Goal: Information Seeking & Learning: Learn about a topic

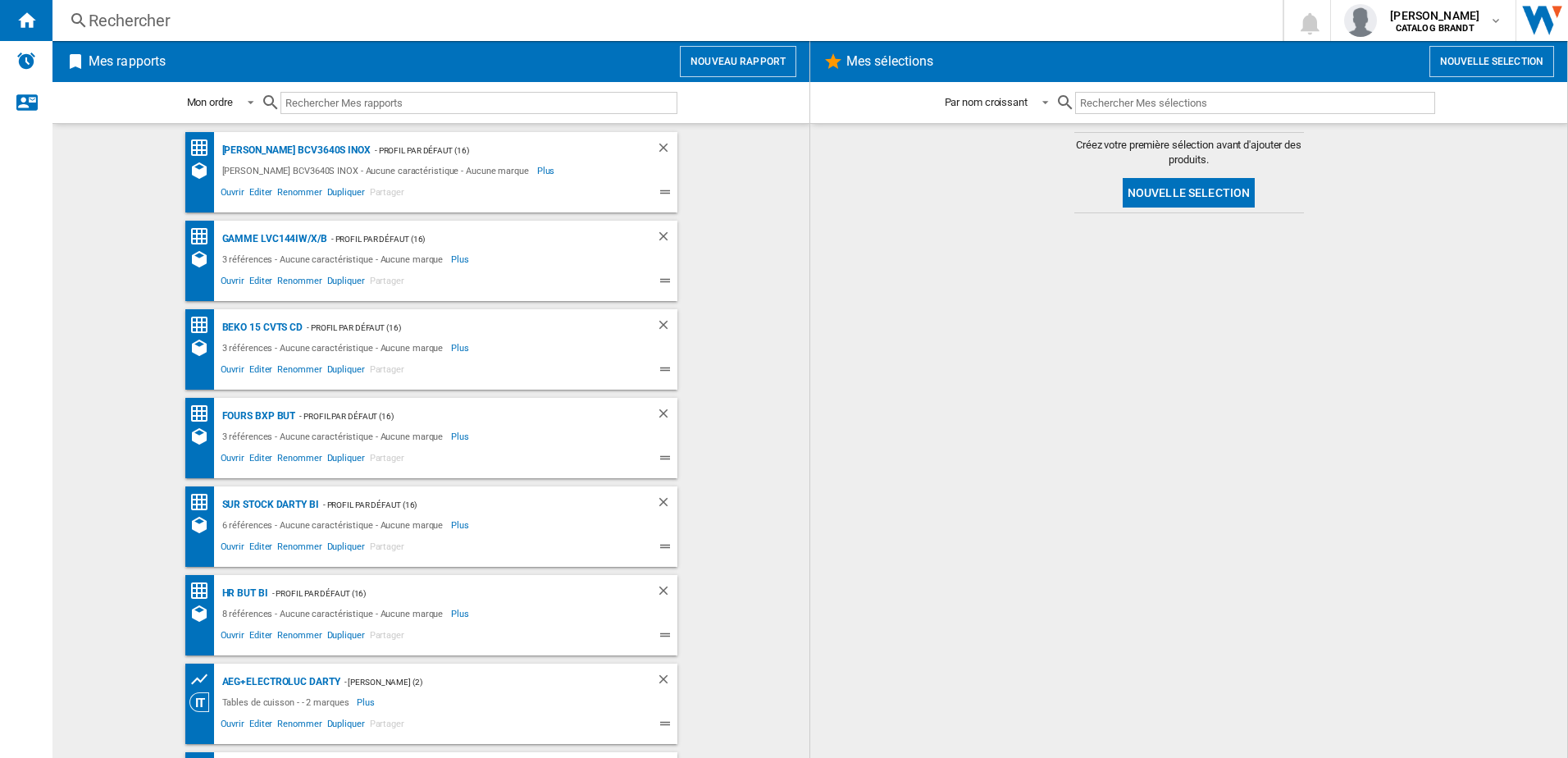
click at [138, 10] on div "Rechercher" at bounding box center [664, 21] width 1151 height 23
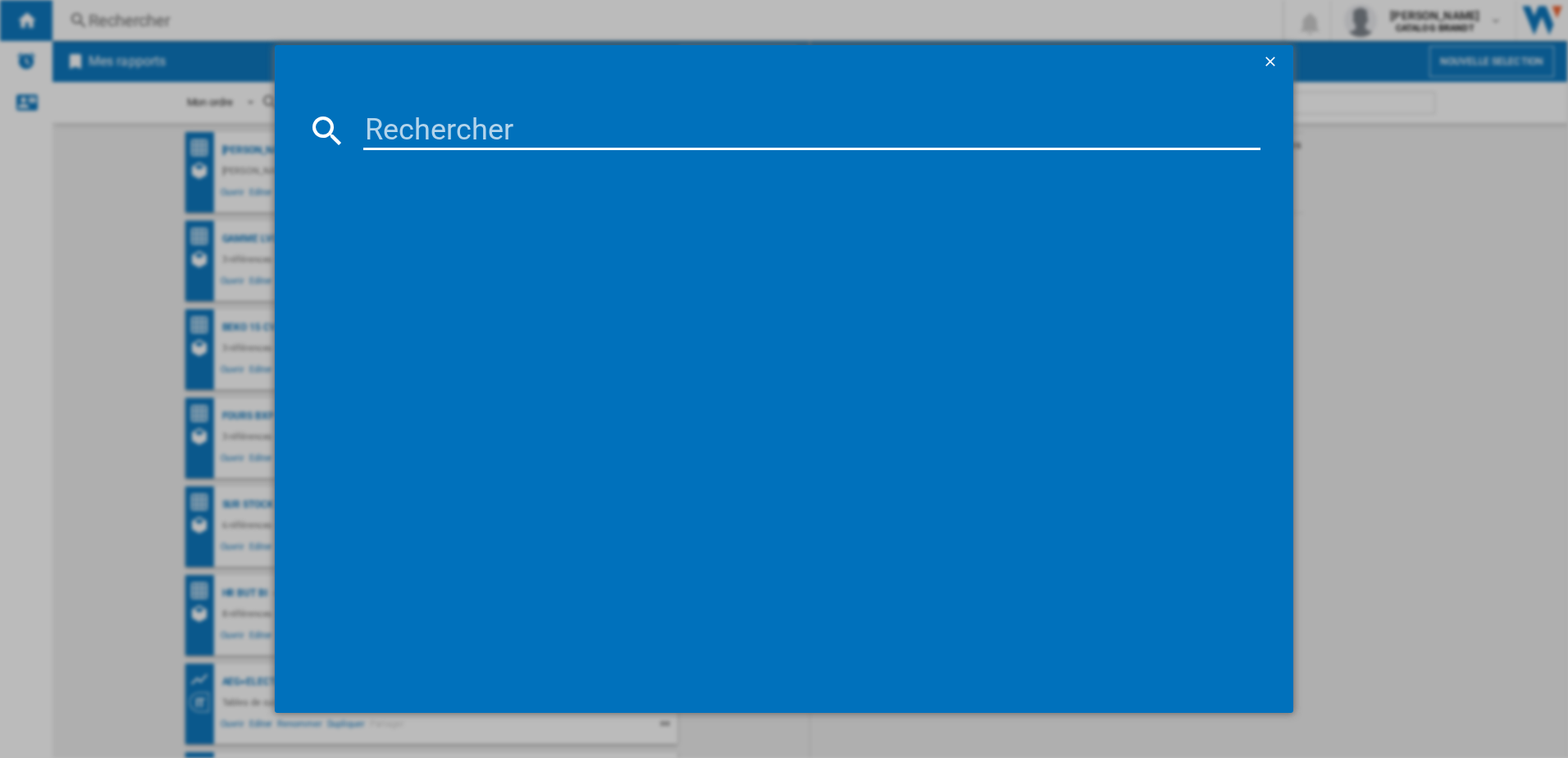
click at [421, 133] on input at bounding box center [812, 130] width 898 height 40
paste input "SI934B"
type input "SI934B"
click at [426, 233] on div "[PERSON_NAME] SI934B NOIR" at bounding box center [796, 237] width 882 height 16
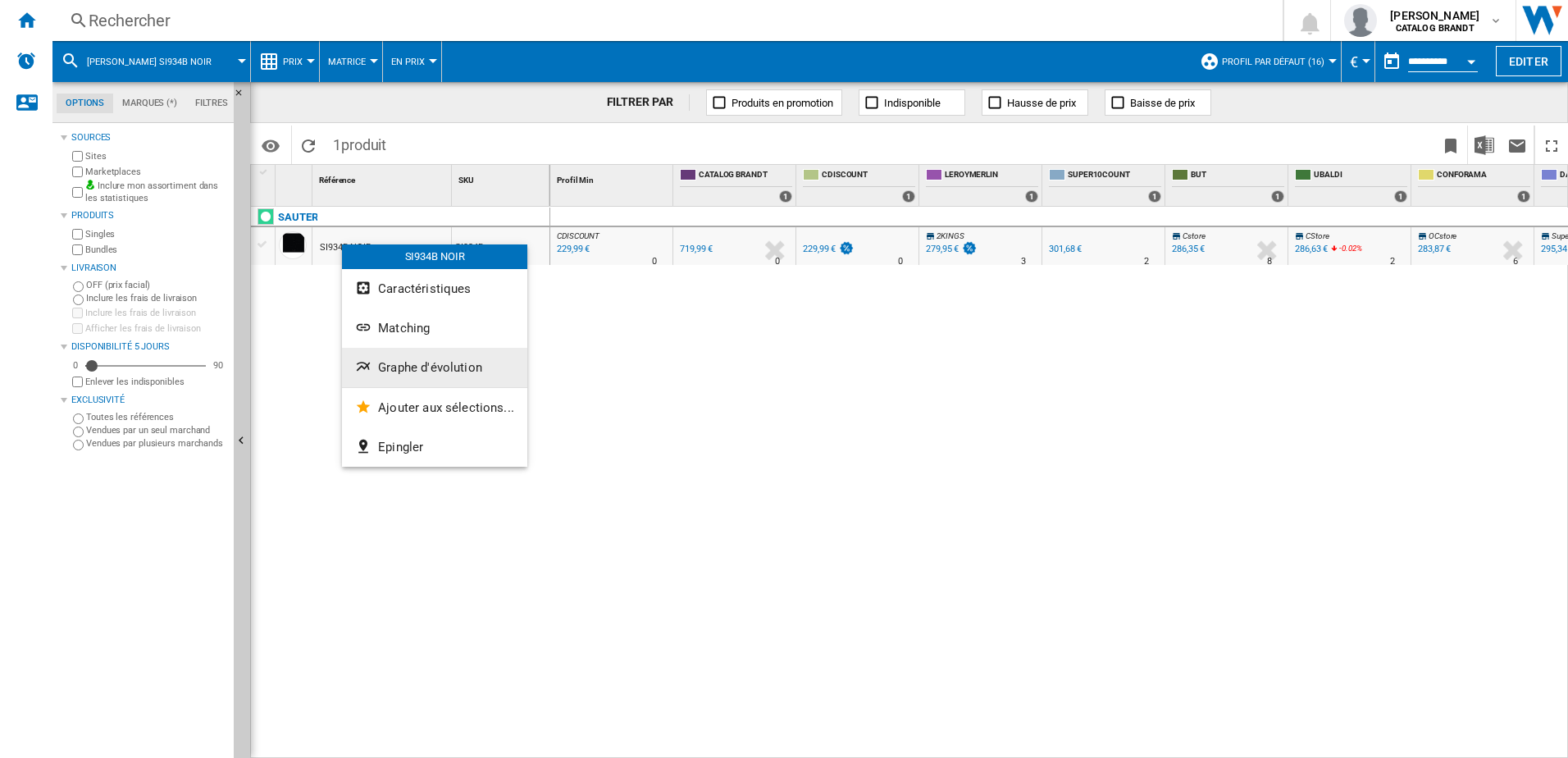
click at [459, 371] on span "Graphe d'évolution" at bounding box center [430, 368] width 104 height 15
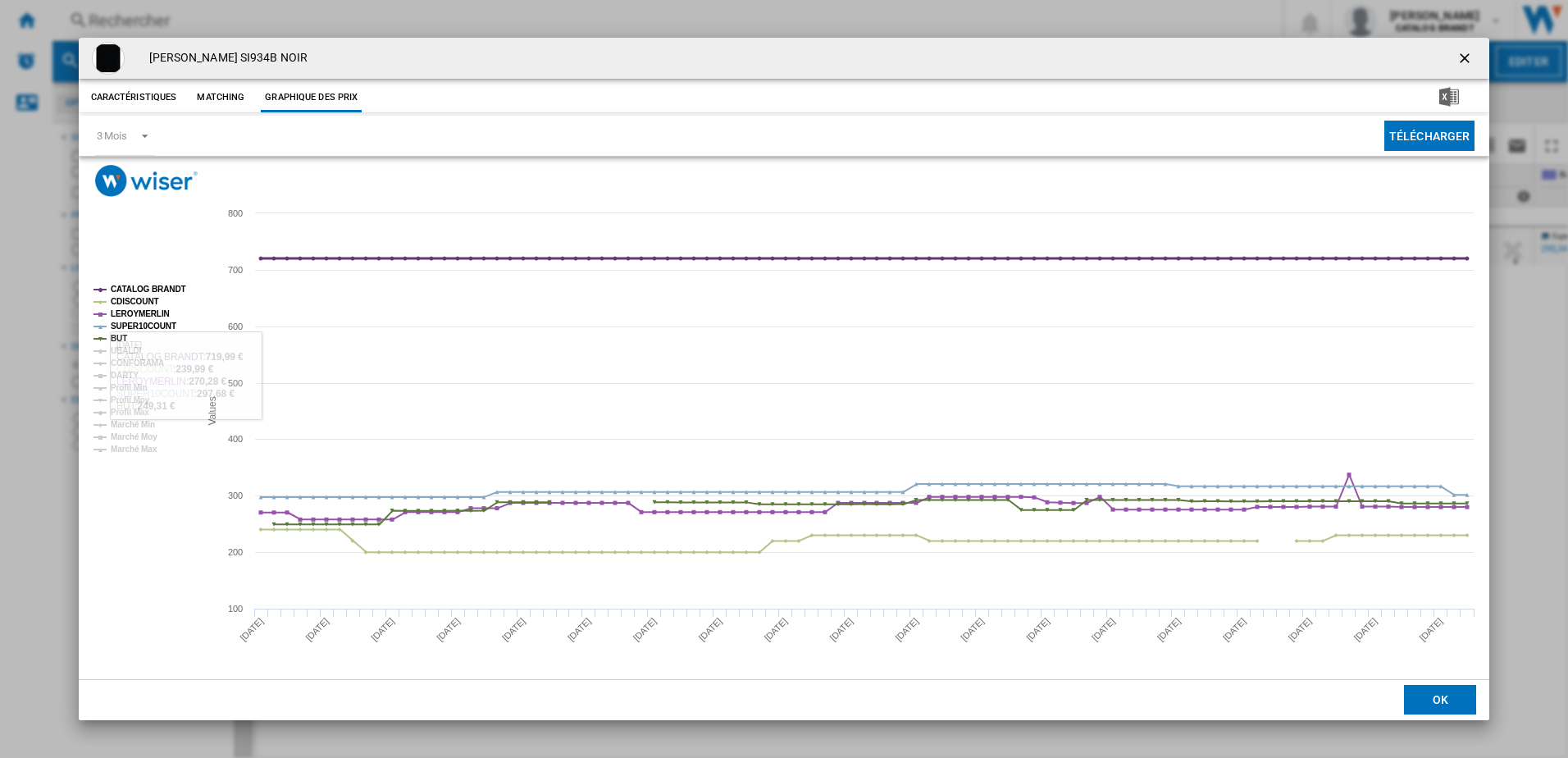
click at [148, 291] on tspan "CATALOG BRANDT" at bounding box center [148, 289] width 75 height 9
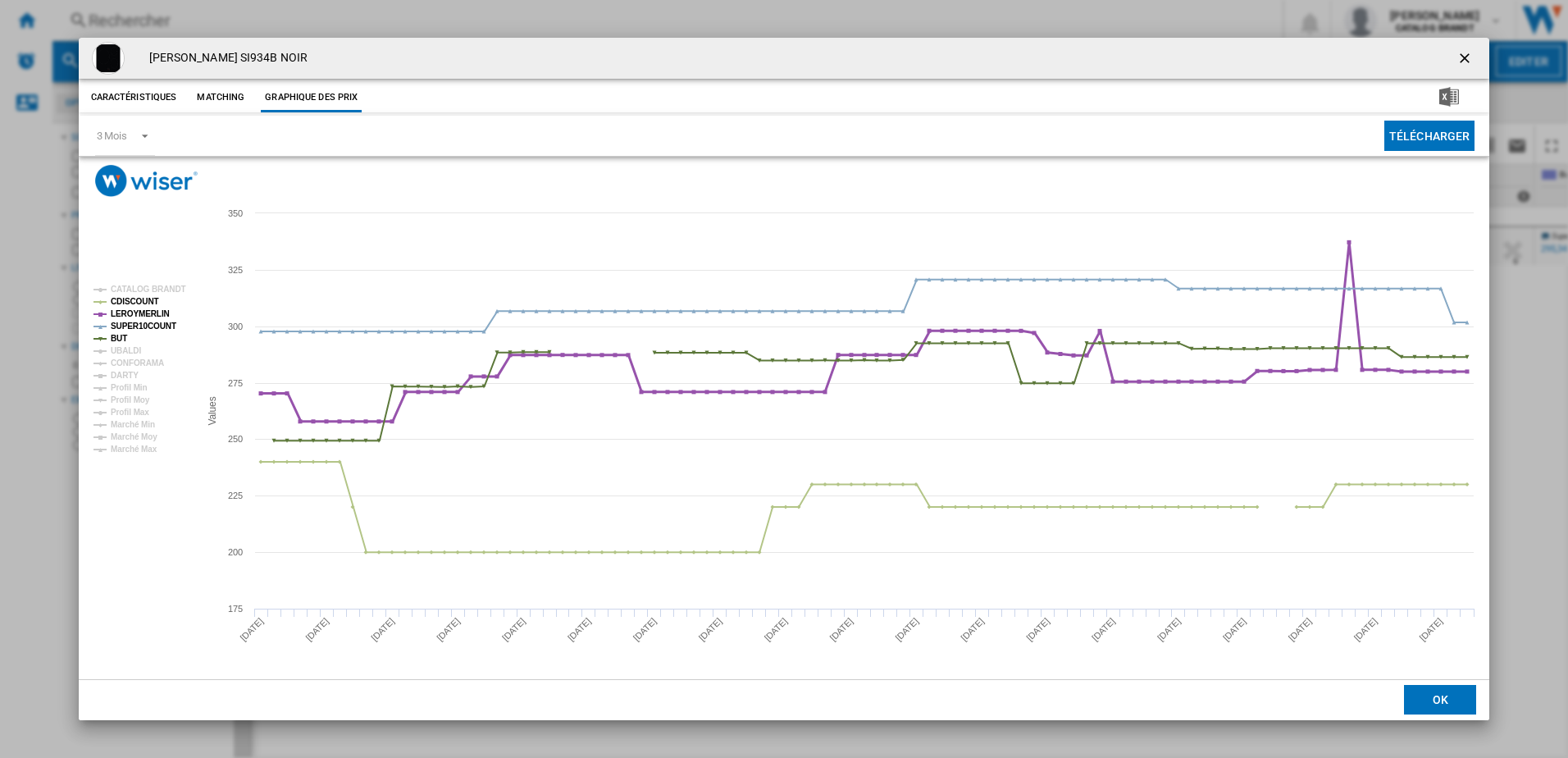
click at [146, 309] on tspan "LEROYMERLIN" at bounding box center [140, 313] width 59 height 9
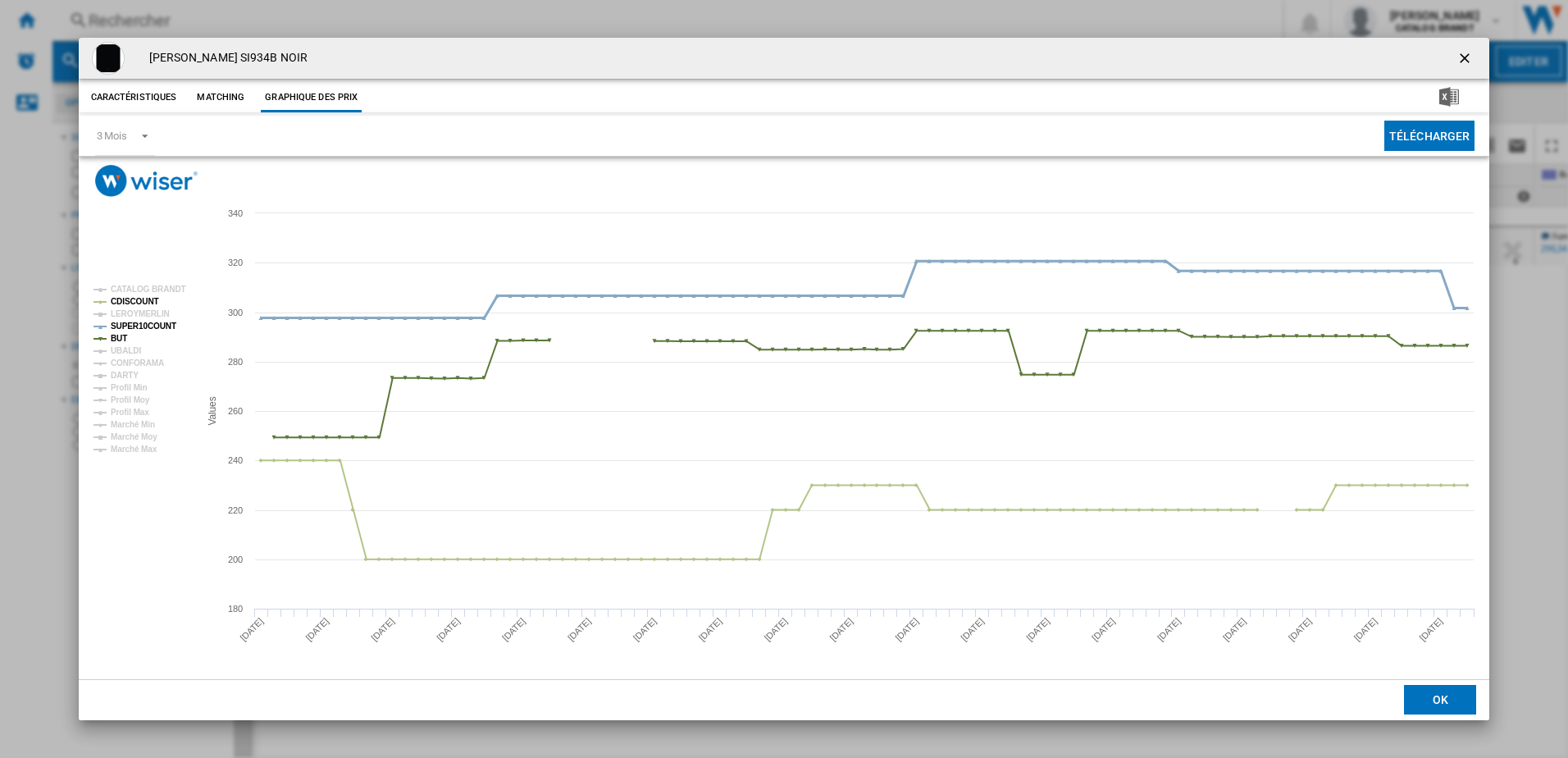
click at [141, 323] on tspan "SUPER10COUNT" at bounding box center [144, 326] width 66 height 9
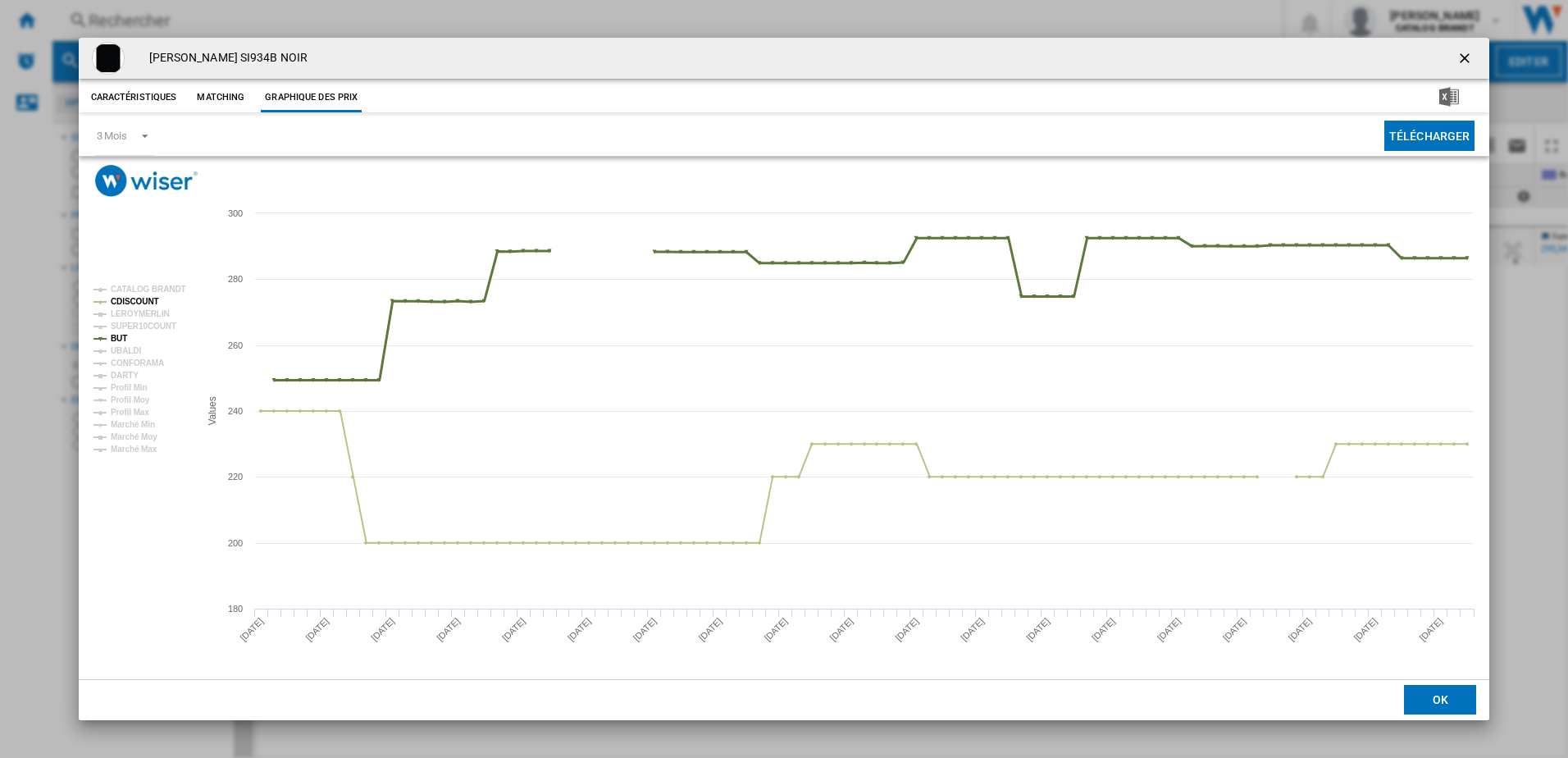
click at [117, 338] on tspan "BUT" at bounding box center [119, 338] width 16 height 9
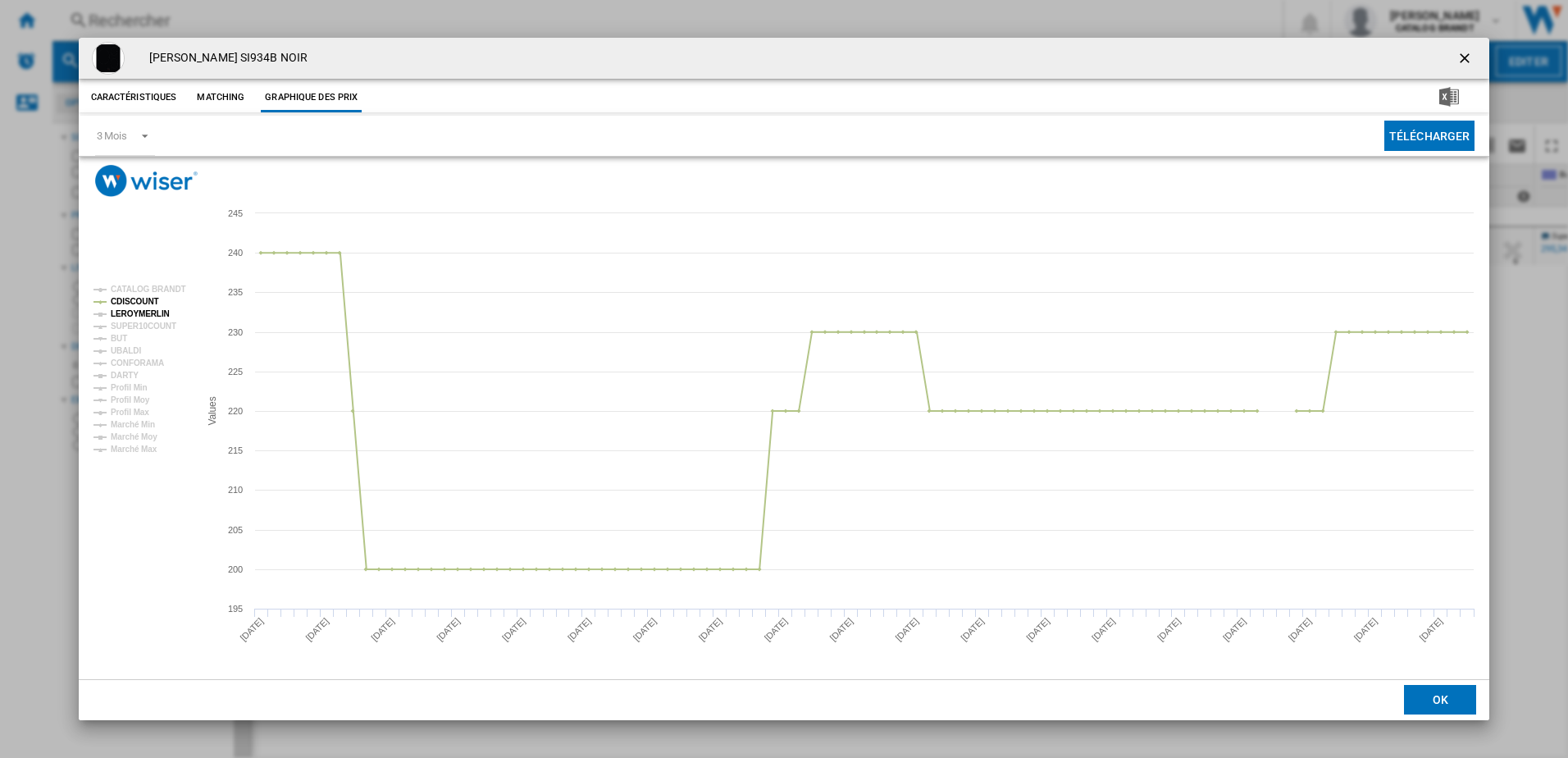
click at [131, 313] on tspan "LEROYMERLIN" at bounding box center [140, 313] width 59 height 9
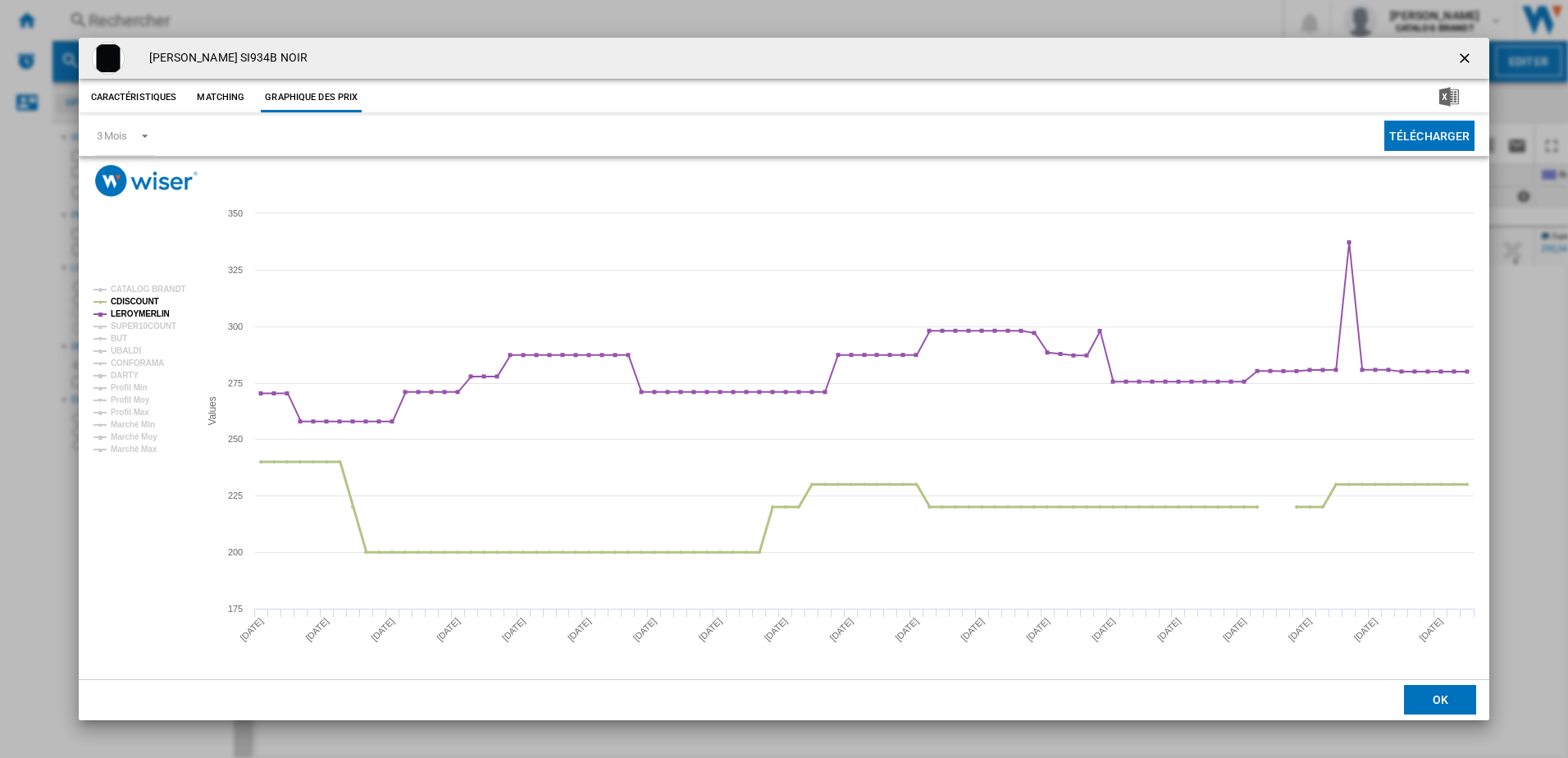
click at [139, 301] on tspan "CDISCOUNT" at bounding box center [134, 301] width 49 height 9
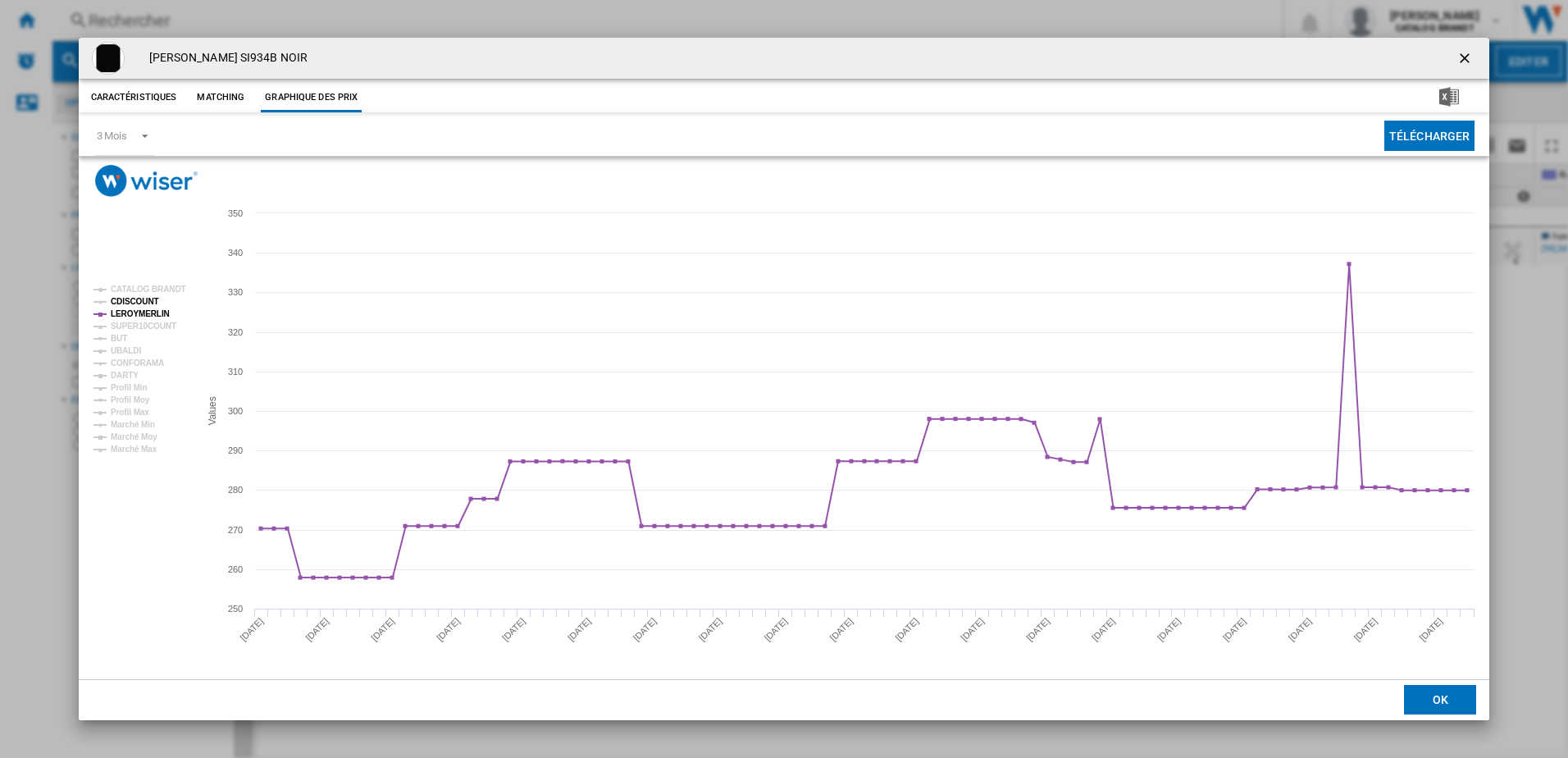
click at [142, 299] on tspan "CDISCOUNT" at bounding box center [134, 301] width 49 height 9
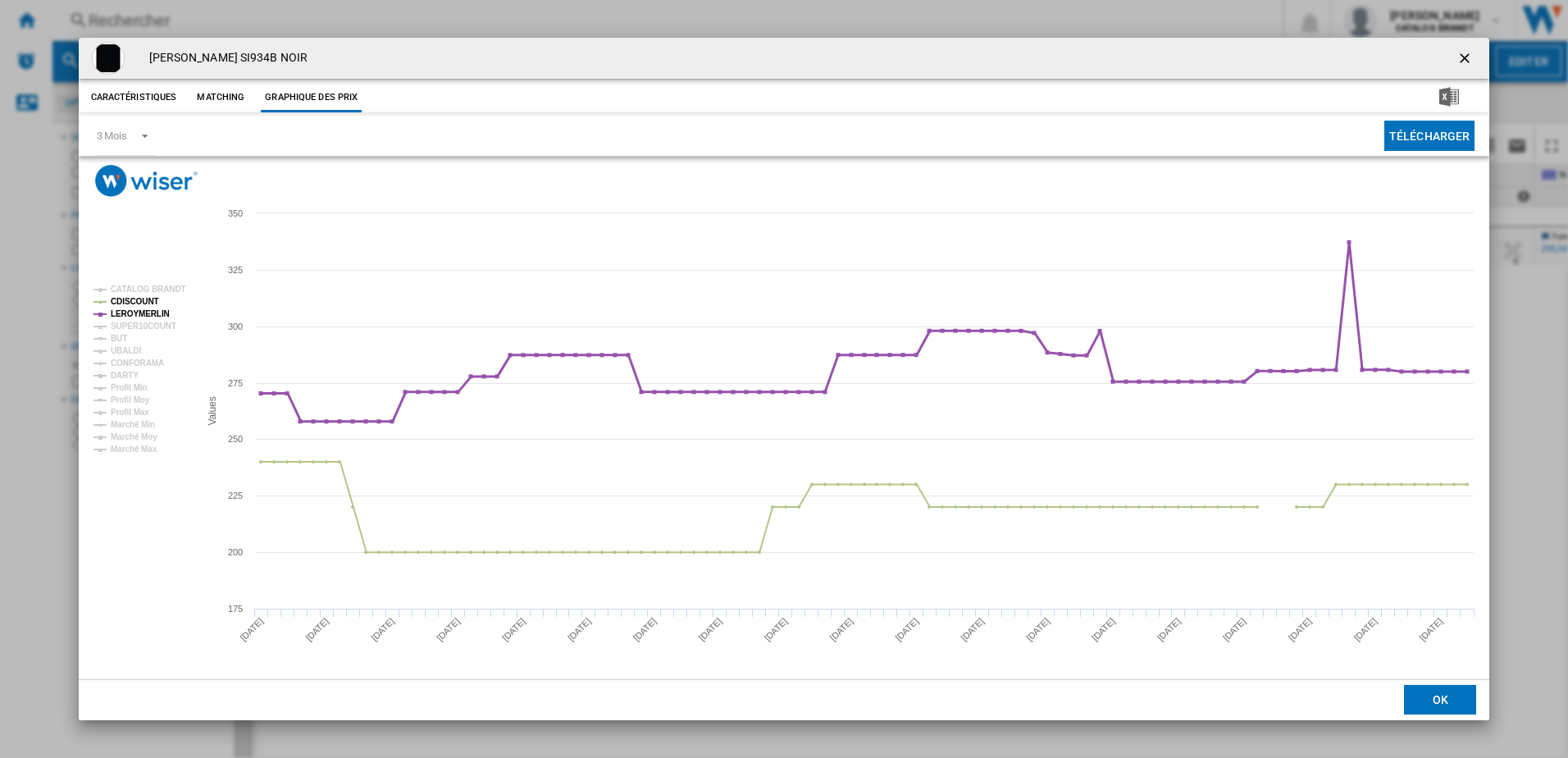
click at [145, 309] on tspan "LEROYMERLIN" at bounding box center [140, 313] width 59 height 9
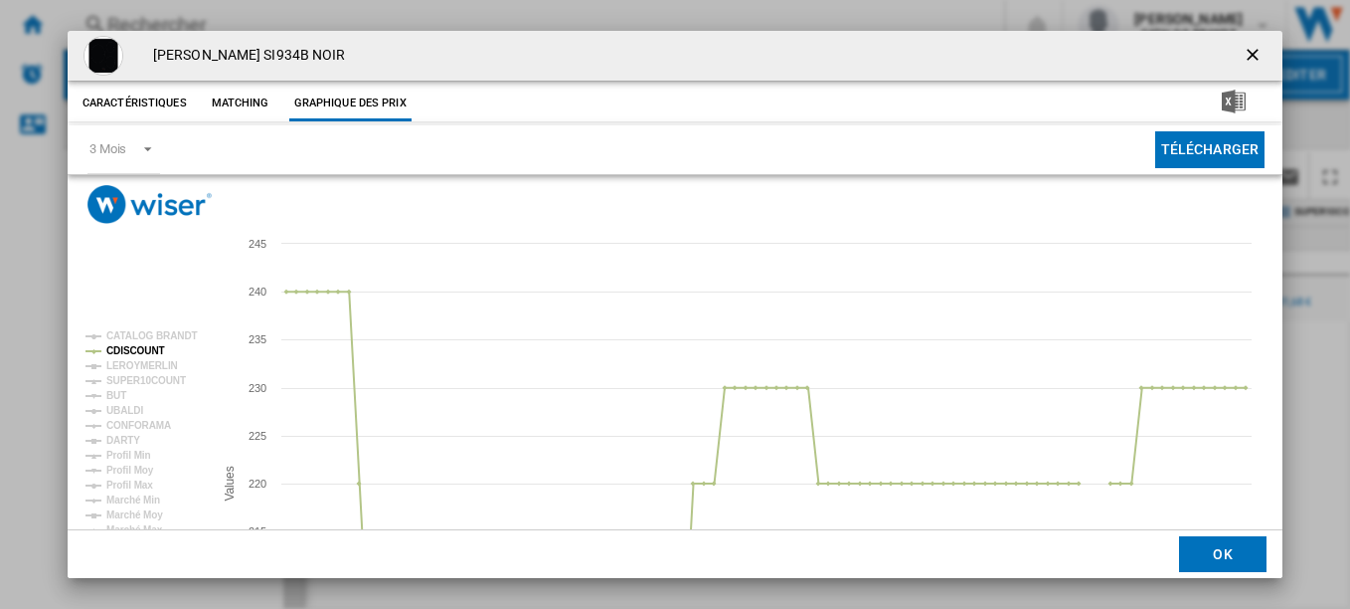
click at [1248, 60] on ng-md-icon "getI18NText('BUTTONS.CLOSE_DIALOG')" at bounding box center [1255, 57] width 24 height 24
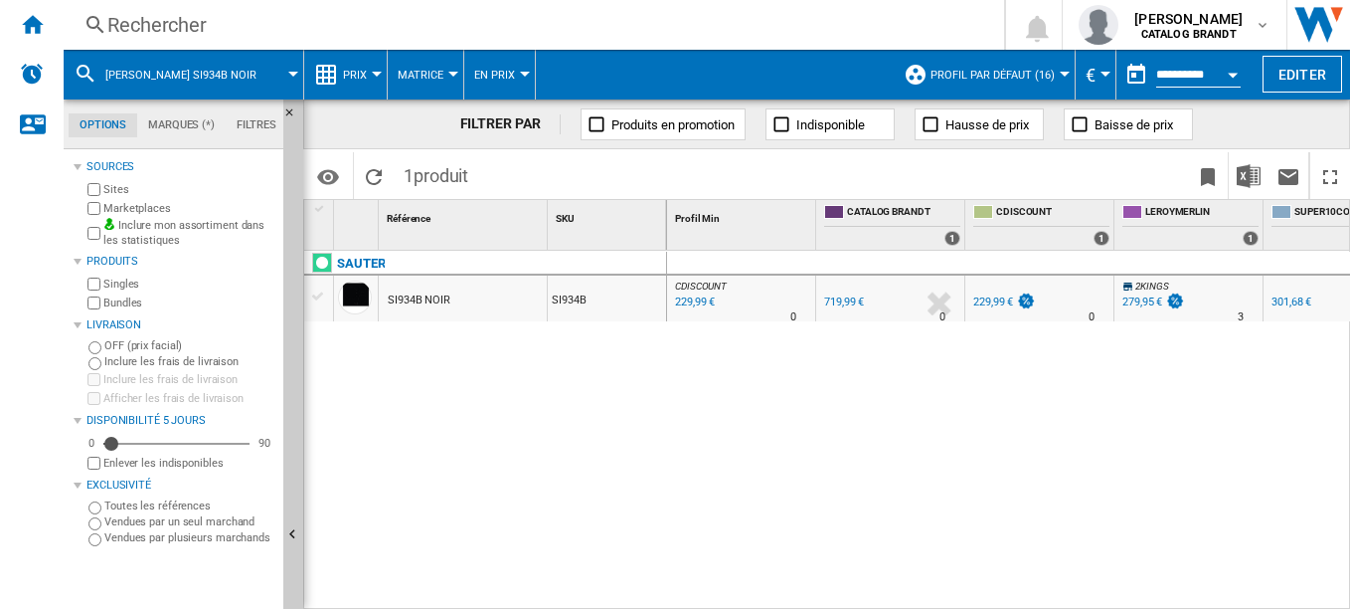
click at [191, 35] on div "Rechercher" at bounding box center [529, 25] width 845 height 28
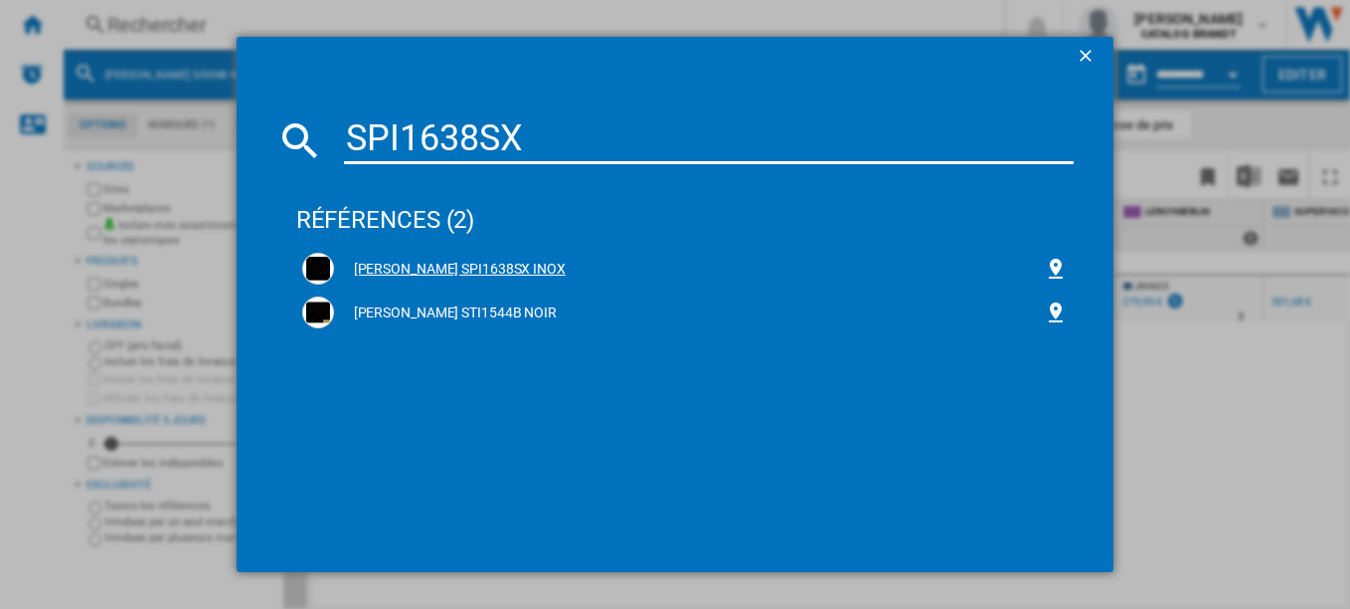
type input "SPI1638SX"
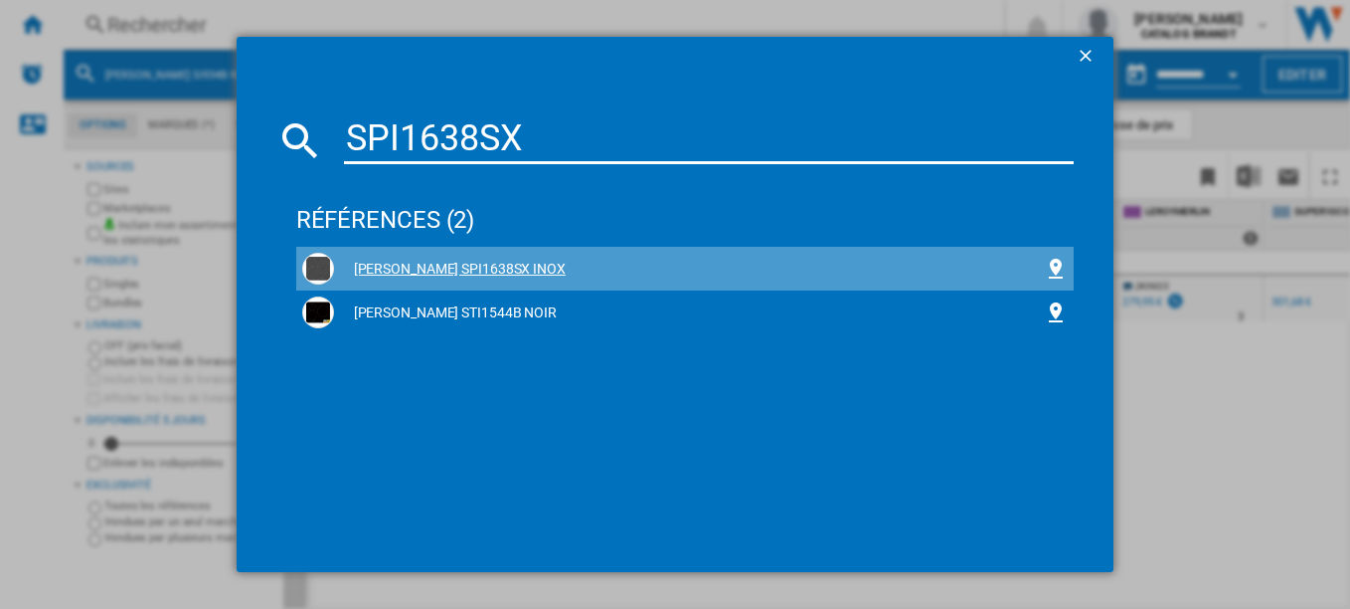
click at [479, 270] on div "[PERSON_NAME] SPI1638SX INOX" at bounding box center [689, 270] width 711 height 20
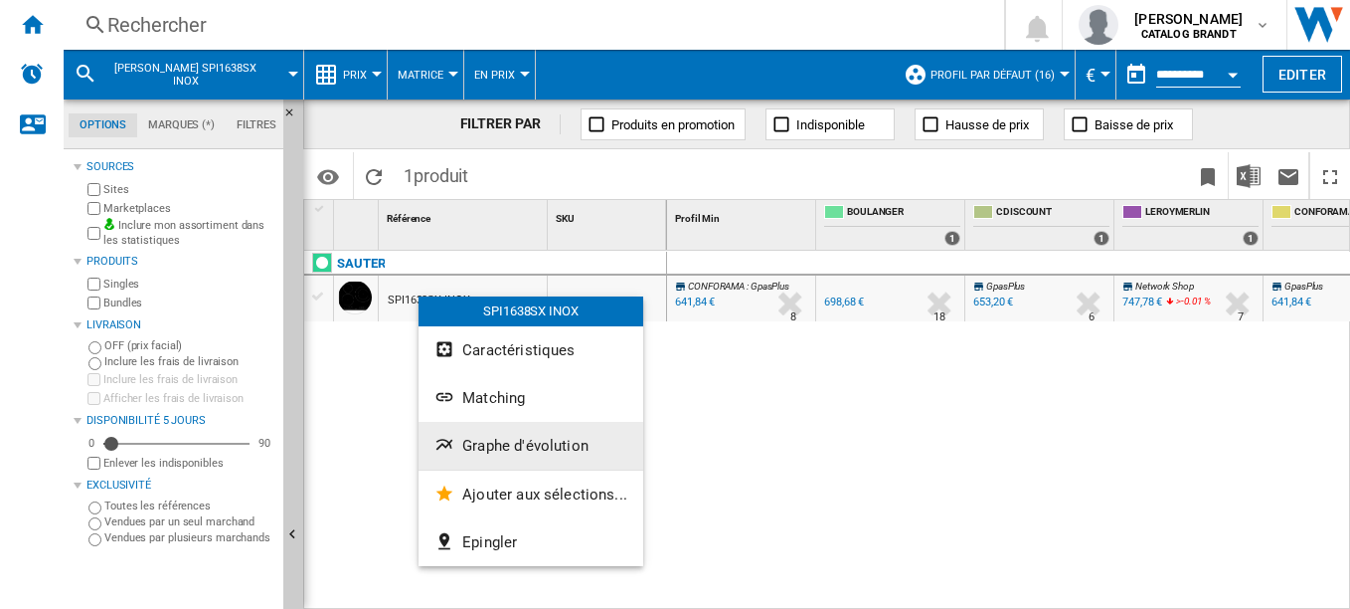
click at [503, 451] on span "Graphe d'évolution" at bounding box center [525, 446] width 126 height 18
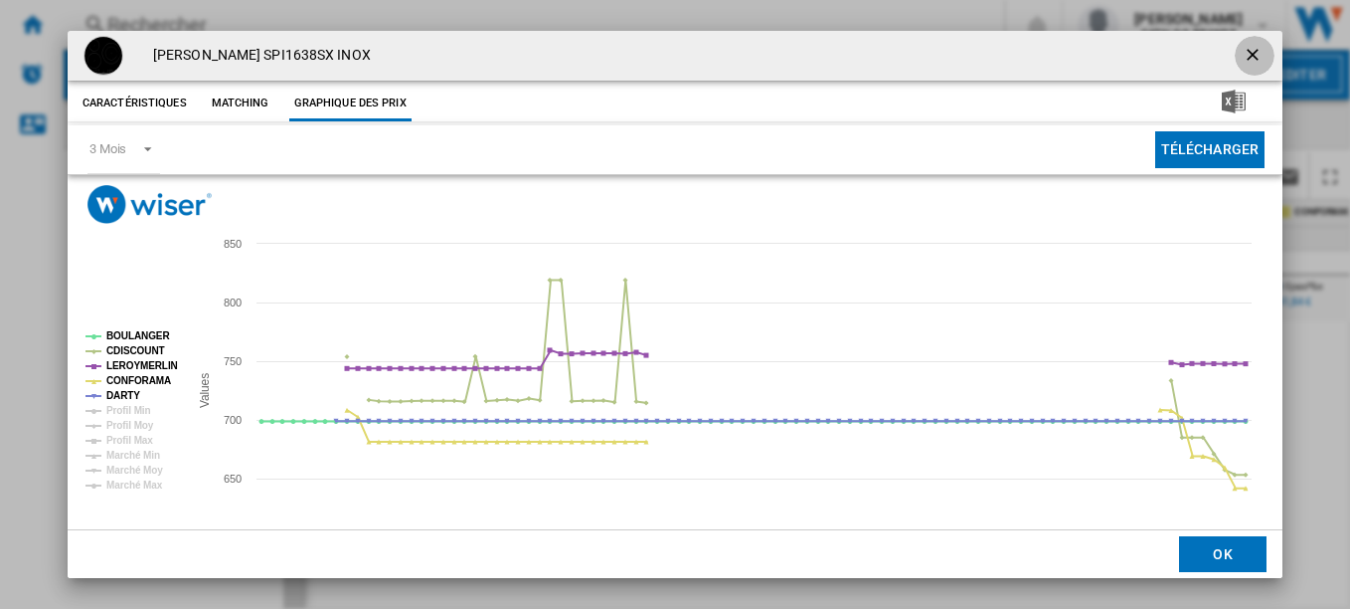
click at [1244, 50] on ng-md-icon "getI18NText('BUTTONS.CLOSE_DIALOG')" at bounding box center [1255, 57] width 24 height 24
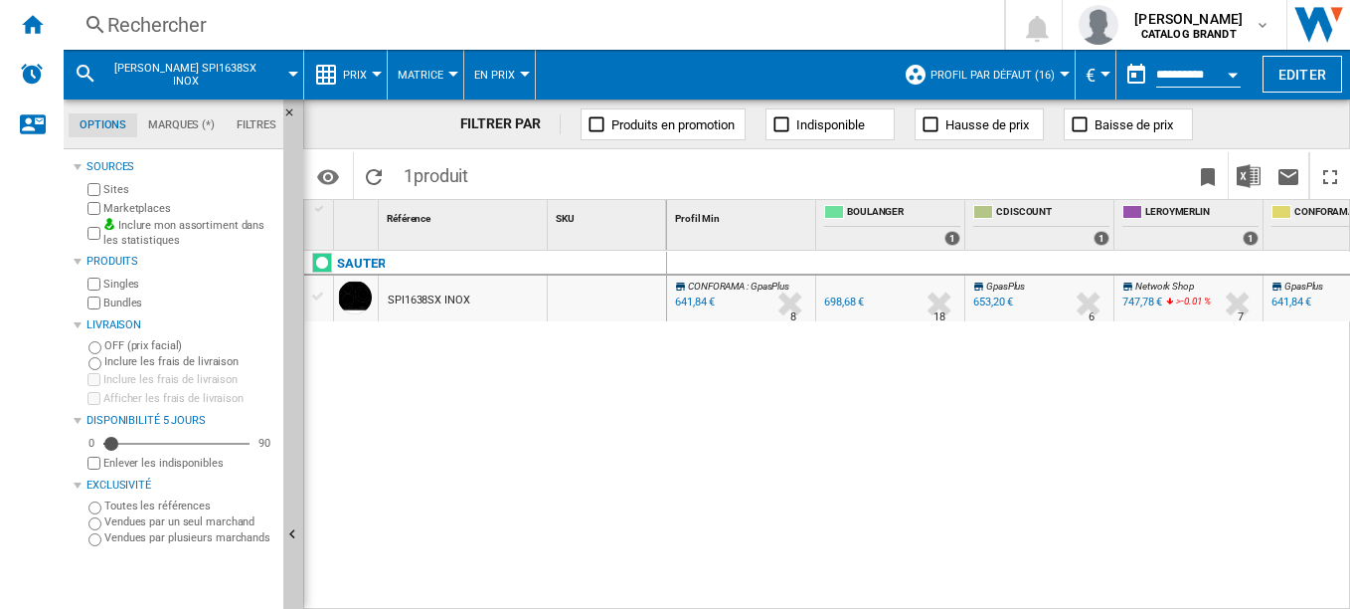
click at [152, 18] on div "Rechercher" at bounding box center [529, 25] width 845 height 28
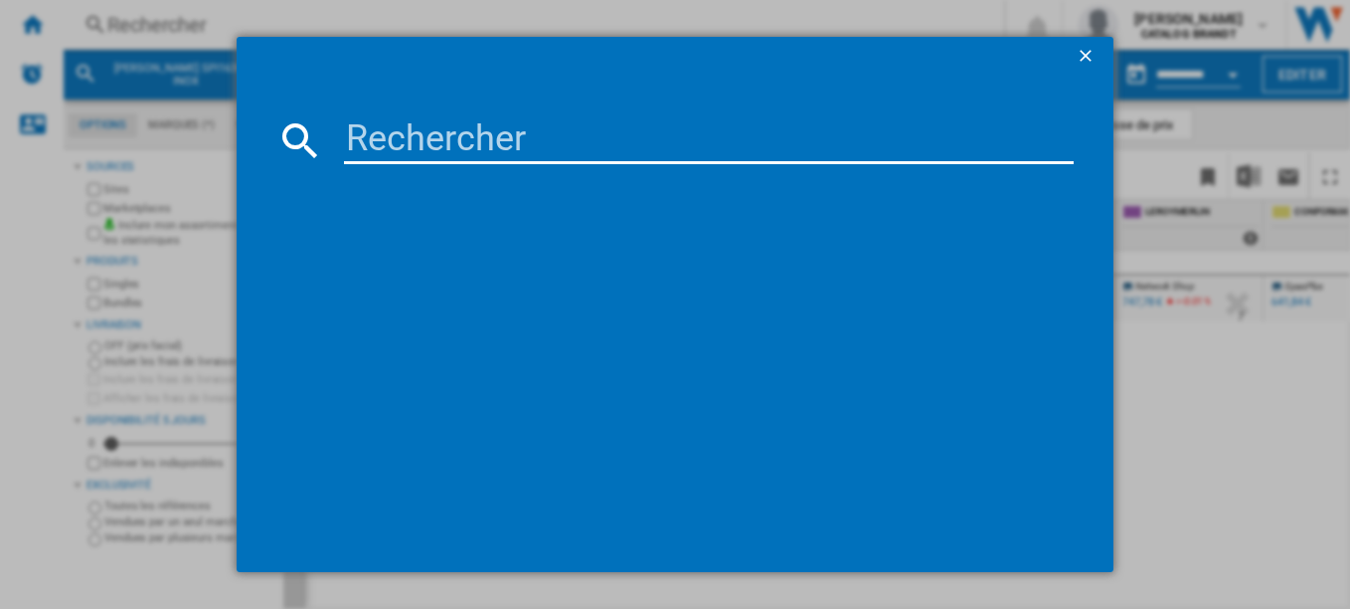
click at [444, 142] on input at bounding box center [709, 140] width 731 height 48
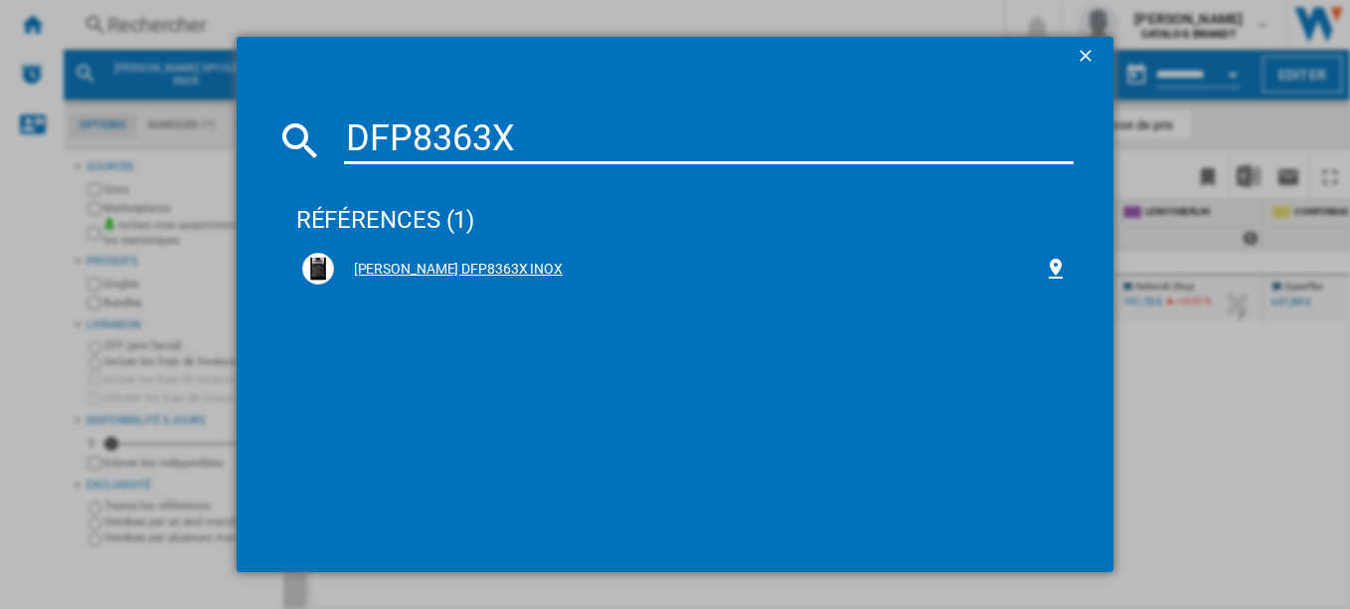
type input "DFP8363X"
click at [466, 272] on div "[PERSON_NAME] DFP8363X INOX" at bounding box center [689, 270] width 711 height 20
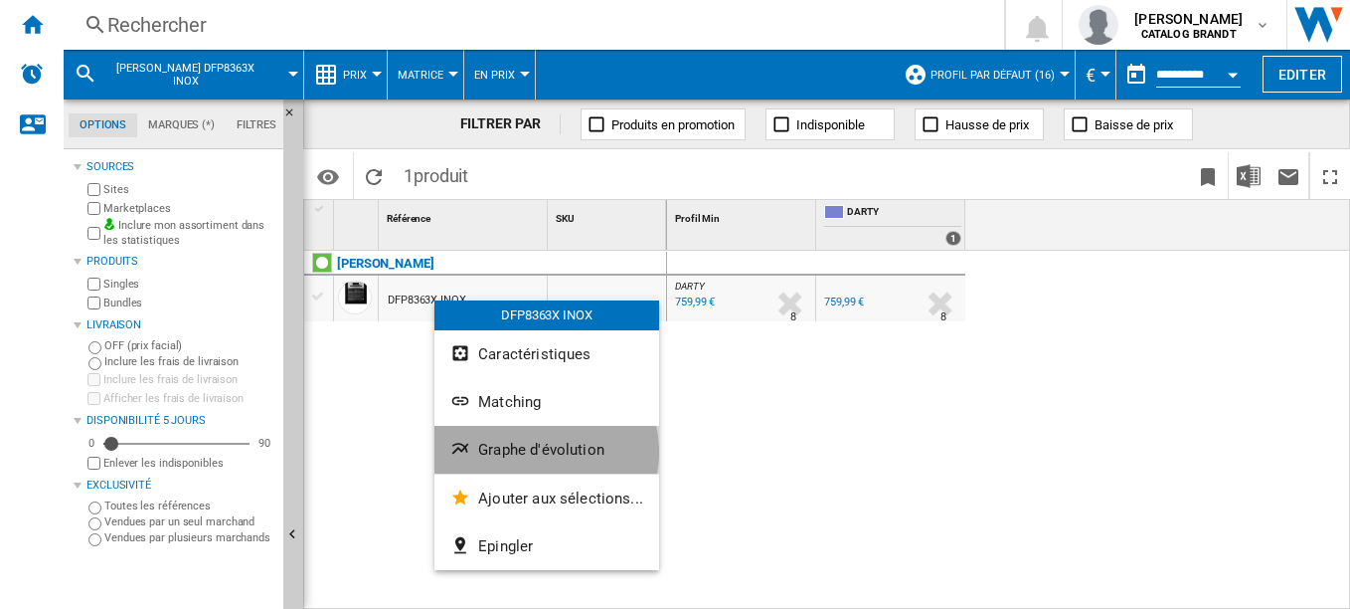
click at [543, 451] on span "Graphe d'évolution" at bounding box center [541, 449] width 126 height 18
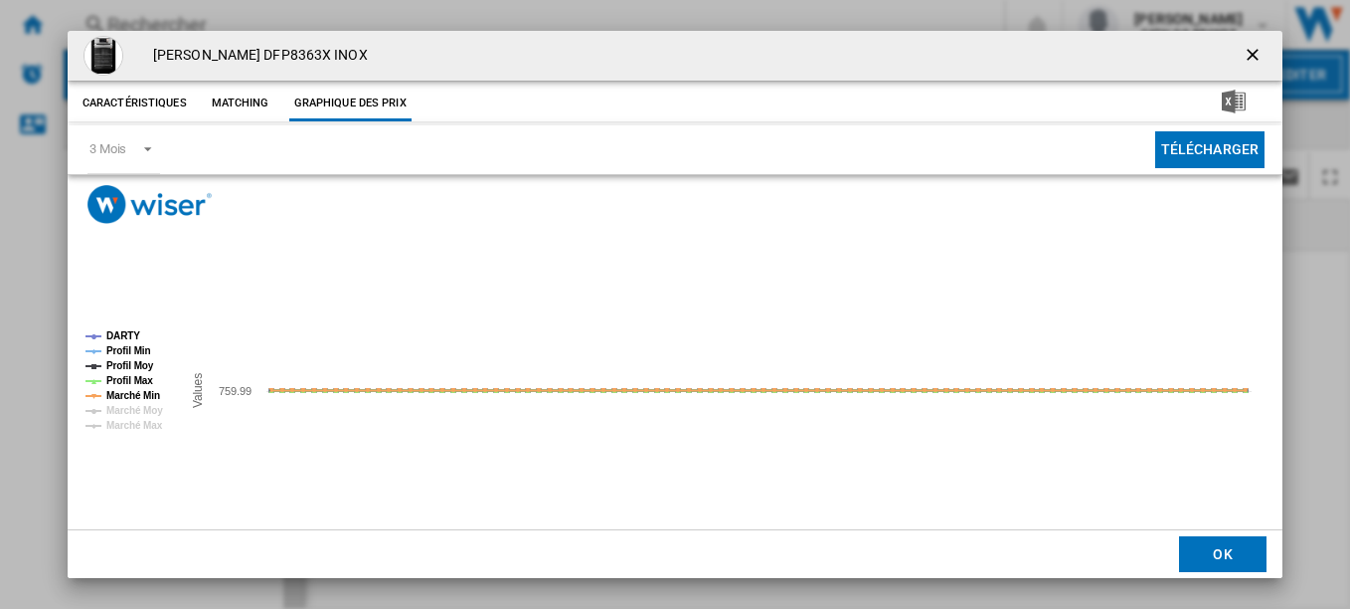
click at [140, 346] on tspan "Profil Min" at bounding box center [128, 350] width 45 height 11
click at [138, 365] on tspan "Profil Moy" at bounding box center [130, 365] width 48 height 11
click at [137, 377] on tspan "Profil Max" at bounding box center [129, 380] width 47 height 11
click at [137, 390] on tspan "Marché Min" at bounding box center [133, 395] width 54 height 11
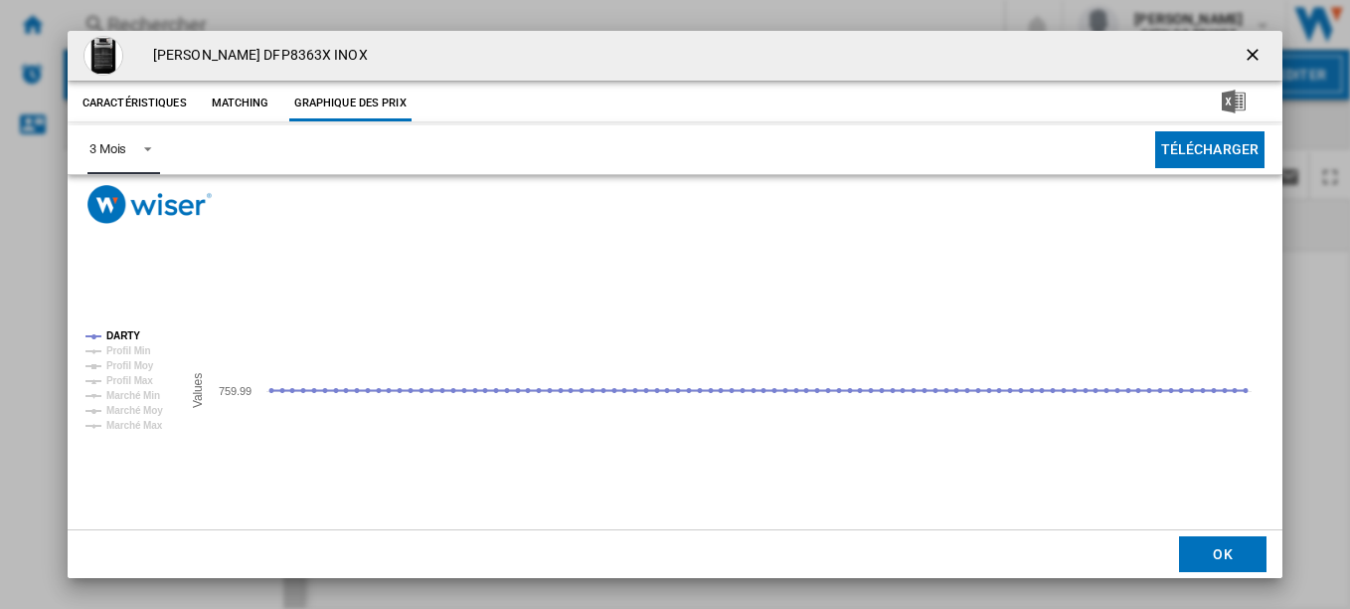
click at [147, 148] on span "Product popup" at bounding box center [142, 147] width 24 height 18
click at [132, 202] on md-option "6 Mois" at bounding box center [140, 198] width 135 height 48
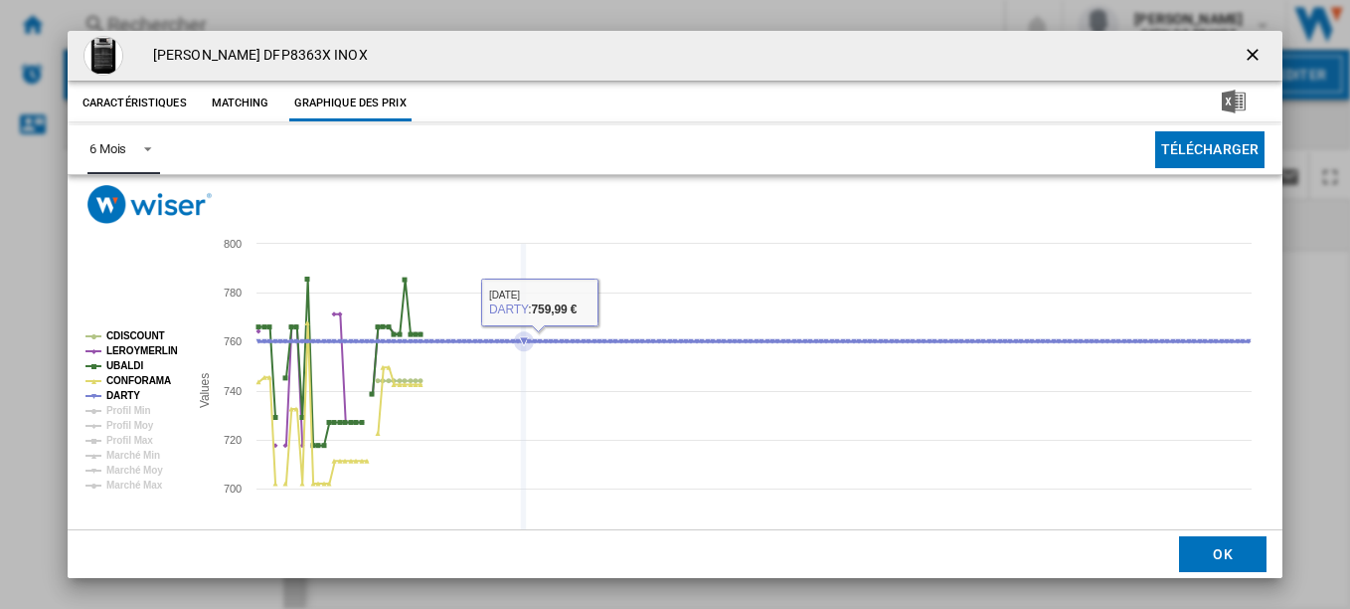
click at [489, 339] on icon "Product popup" at bounding box center [490, 341] width 5 height 5
click at [1243, 50] on ng-md-icon "getI18NText('BUTTONS.CLOSE_DIALOG')" at bounding box center [1255, 57] width 24 height 24
